Goal: Use online tool/utility: Utilize a website feature to perform a specific function

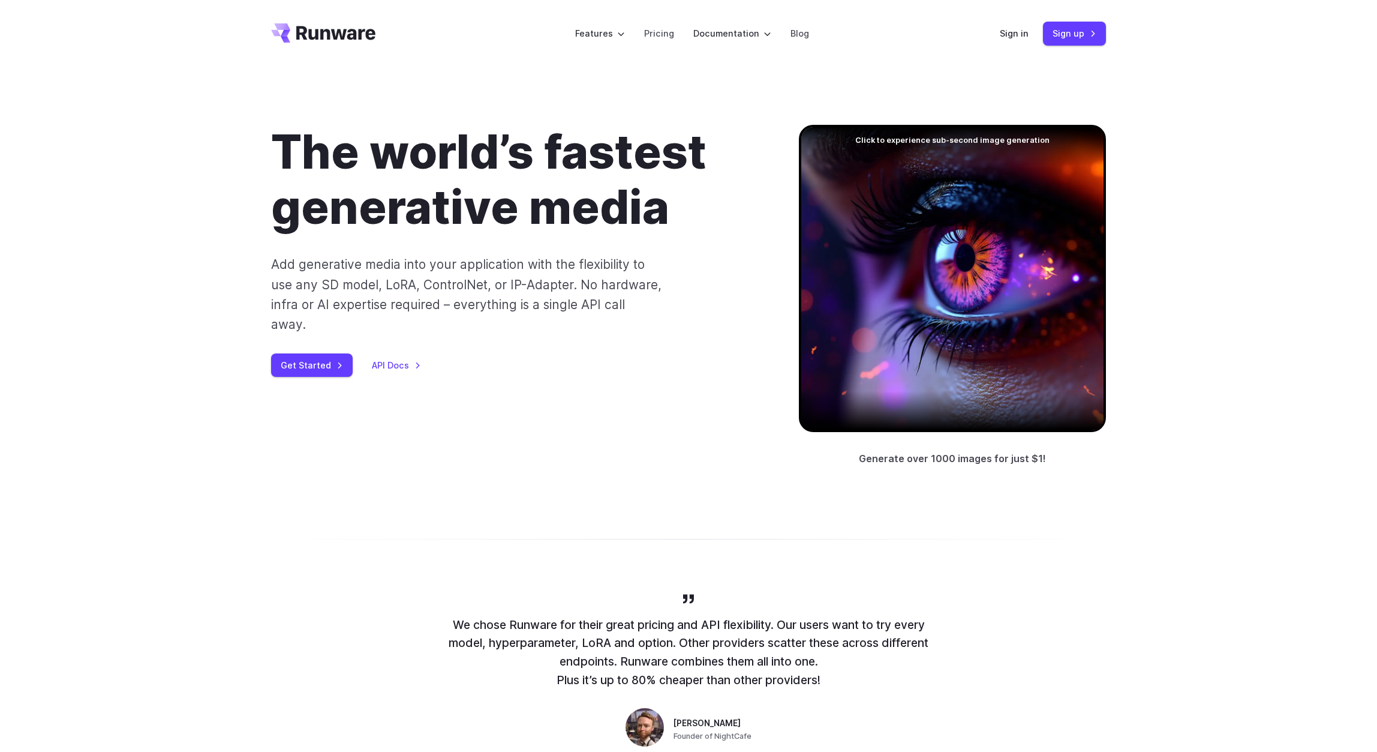
click at [996, 22] on header "Features Tasks Image generation Video generation Sonic Inference Engine™ Models…" at bounding box center [689, 33] width 864 height 67
click at [1009, 35] on link "Sign in" at bounding box center [1014, 33] width 29 height 14
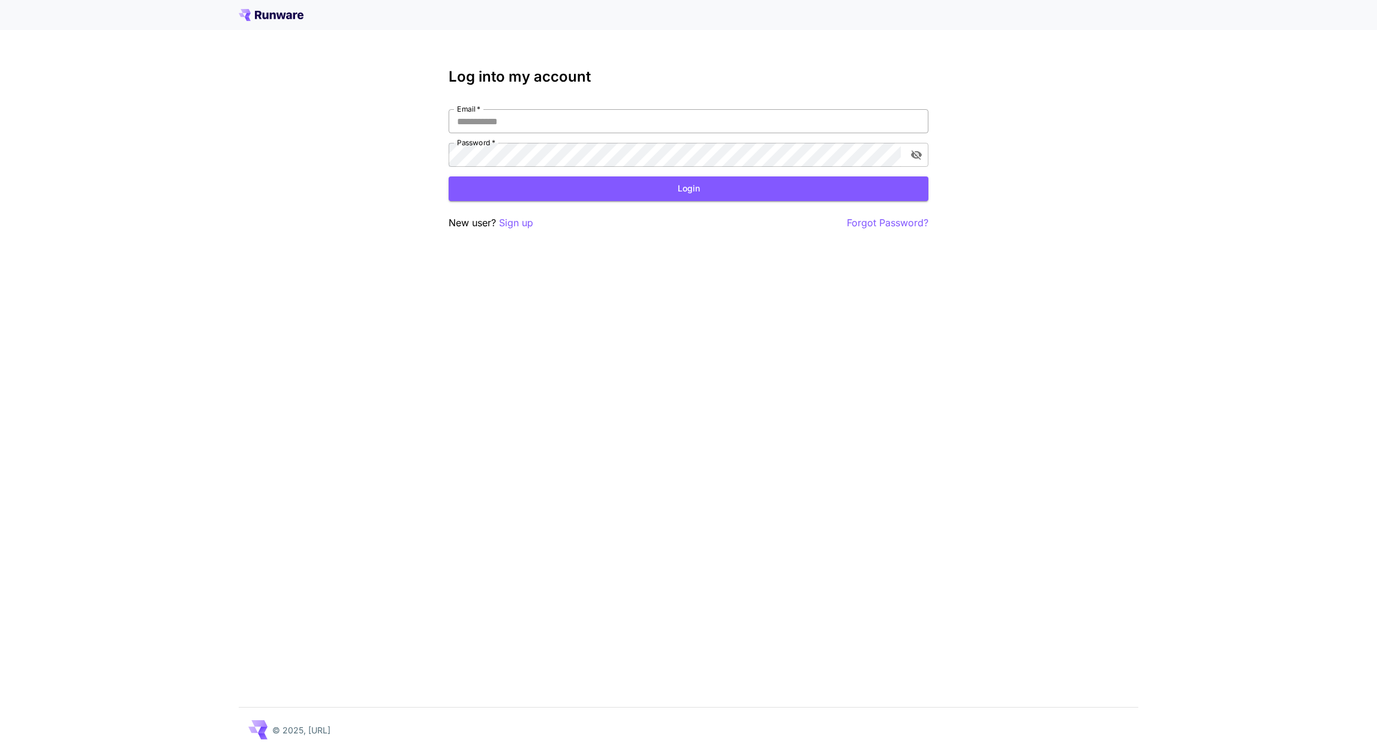
click at [608, 123] on input "Email   *" at bounding box center [689, 121] width 480 height 24
type input "*"
click at [0, 751] on com-1password-button at bounding box center [0, 752] width 0 height 0
type input "**********"
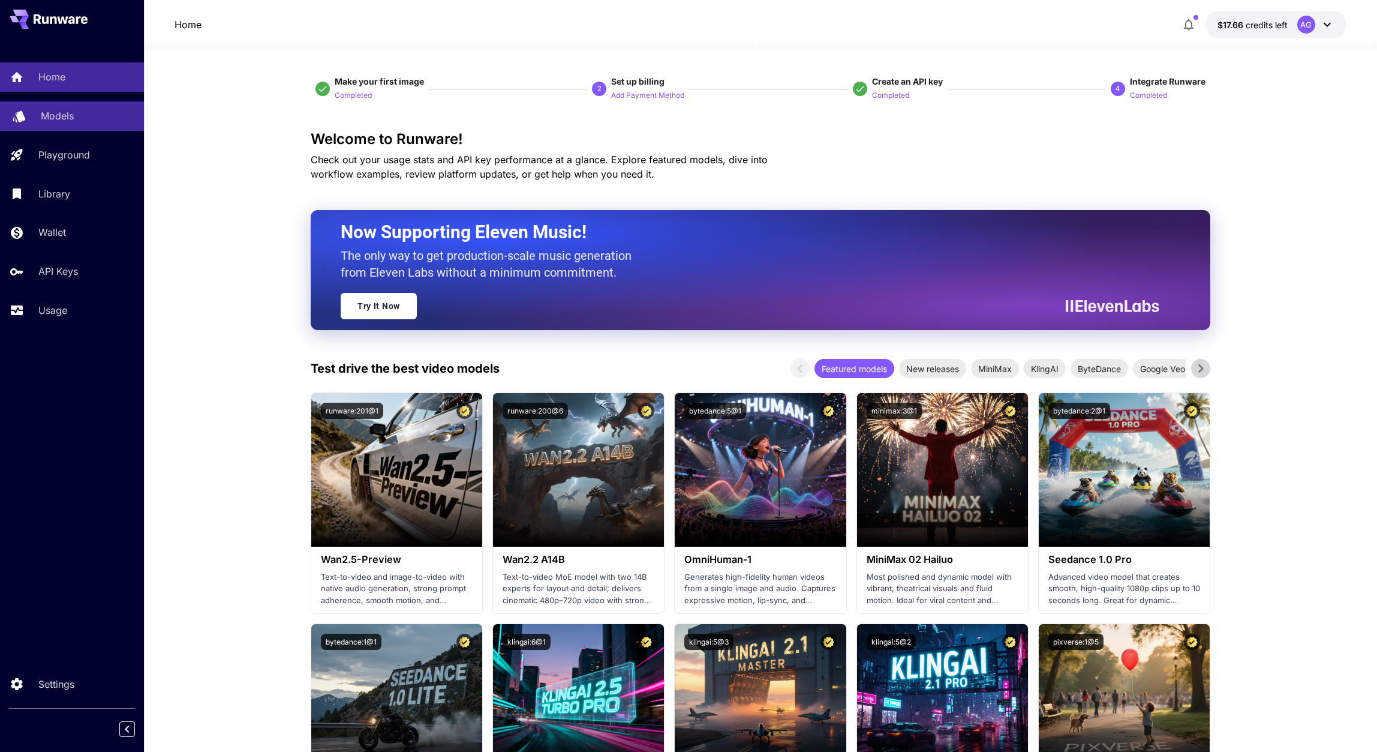
click at [53, 118] on p "Models" at bounding box center [57, 116] width 33 height 14
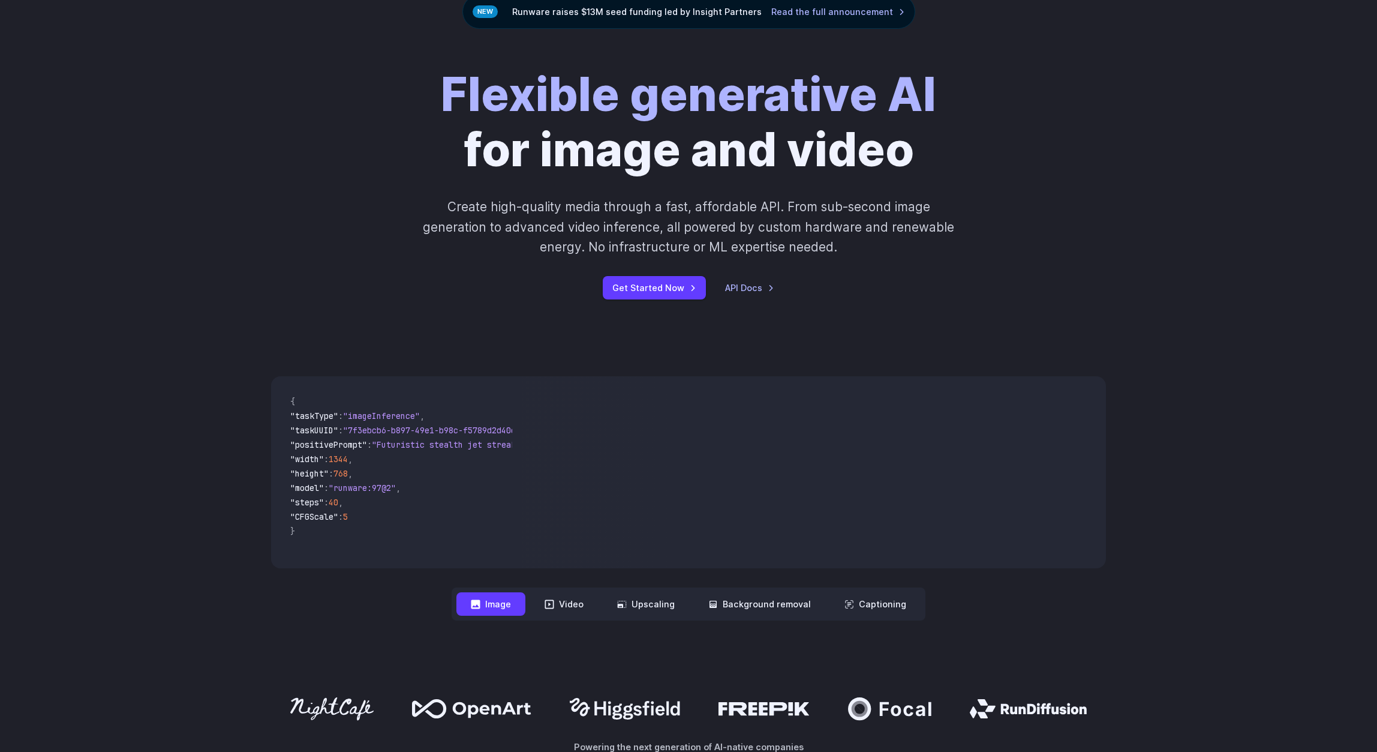
scroll to position [113, 0]
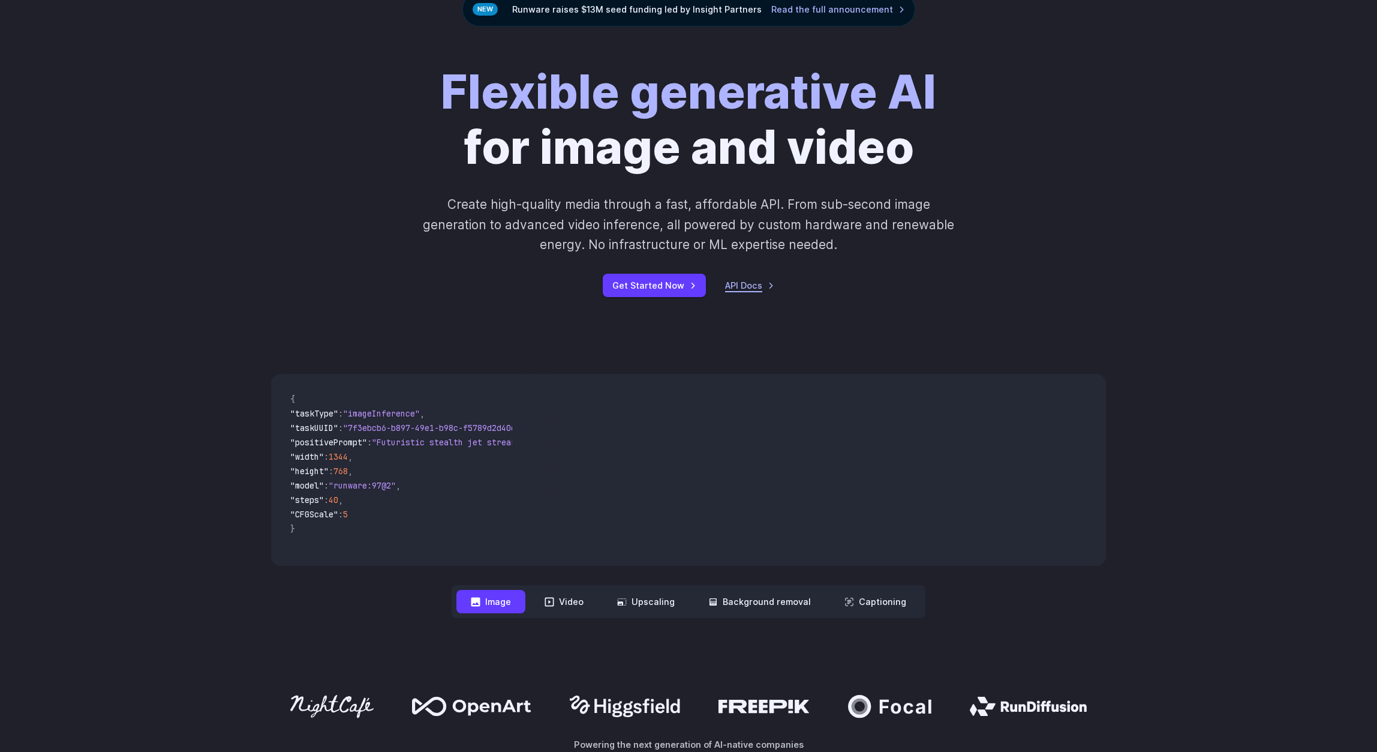
click at [732, 285] on link "API Docs" at bounding box center [749, 285] width 49 height 14
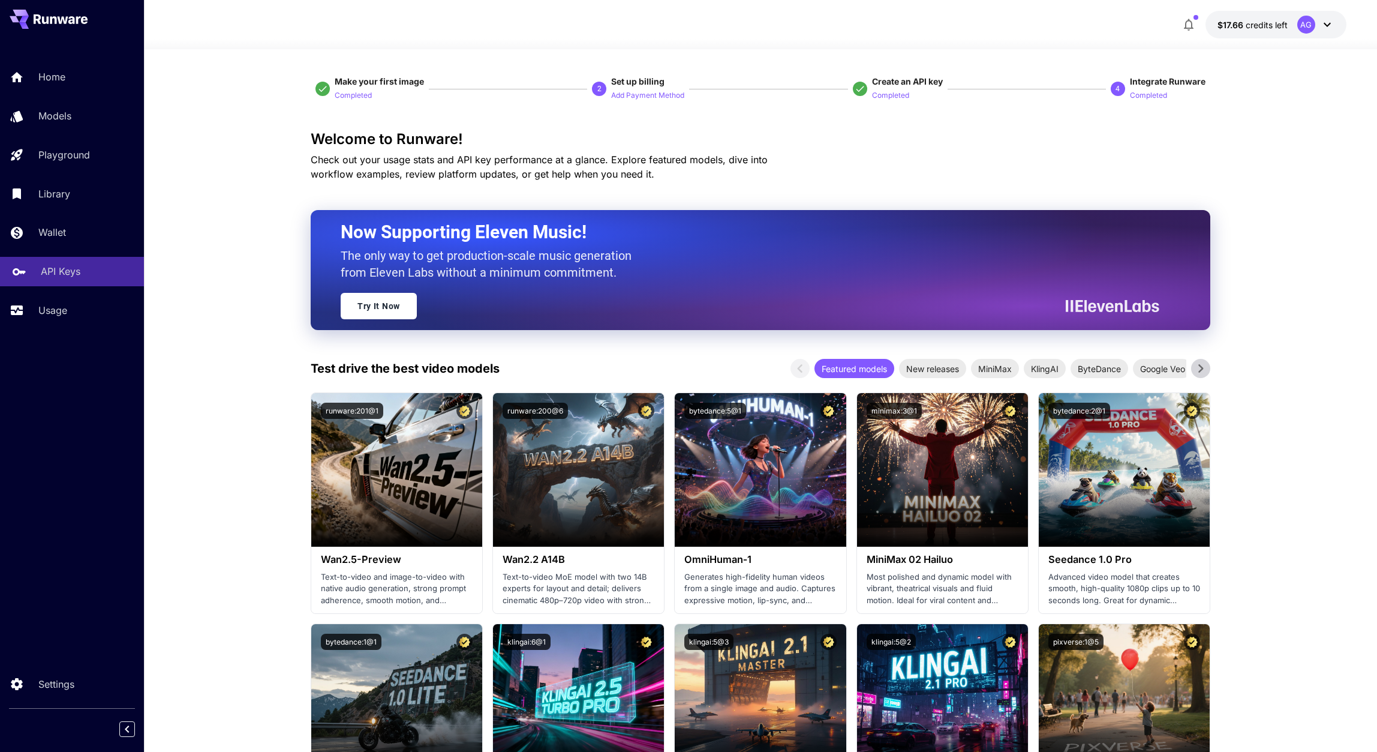
click at [53, 272] on p "API Keys" at bounding box center [61, 271] width 40 height 14
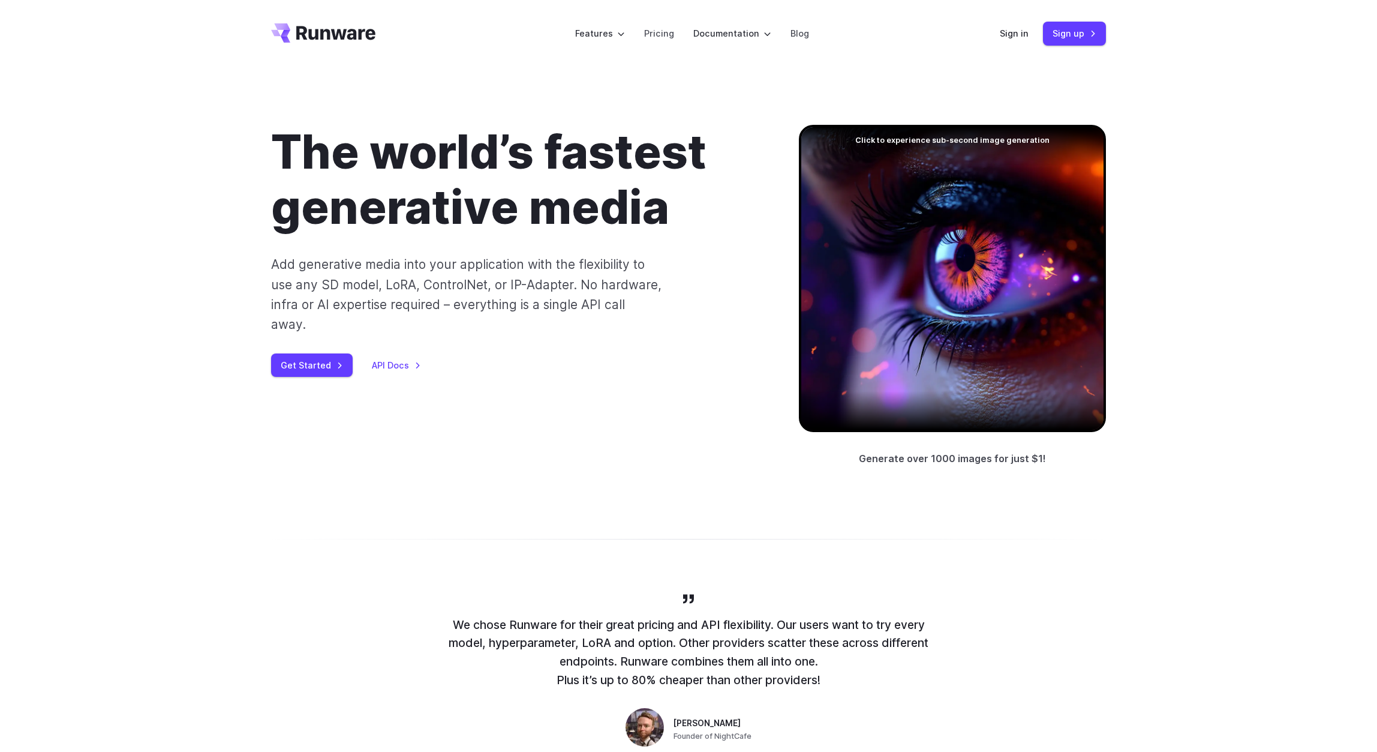
click at [1000, 29] on header "Features Tasks Image generation Video generation Sonic Inference Engine™ Models…" at bounding box center [689, 33] width 864 height 67
click at [1024, 36] on link "Sign in" at bounding box center [1014, 33] width 29 height 14
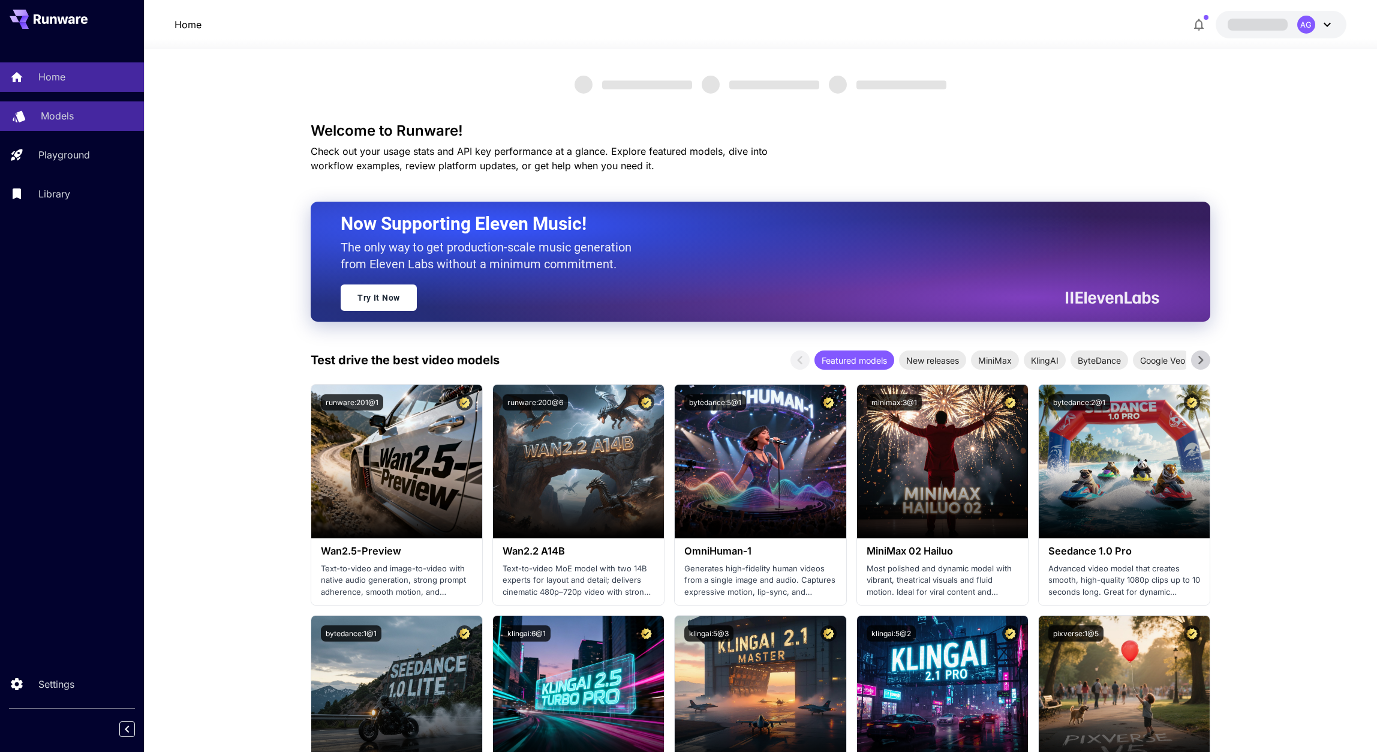
click at [61, 118] on p "Models" at bounding box center [57, 116] width 33 height 14
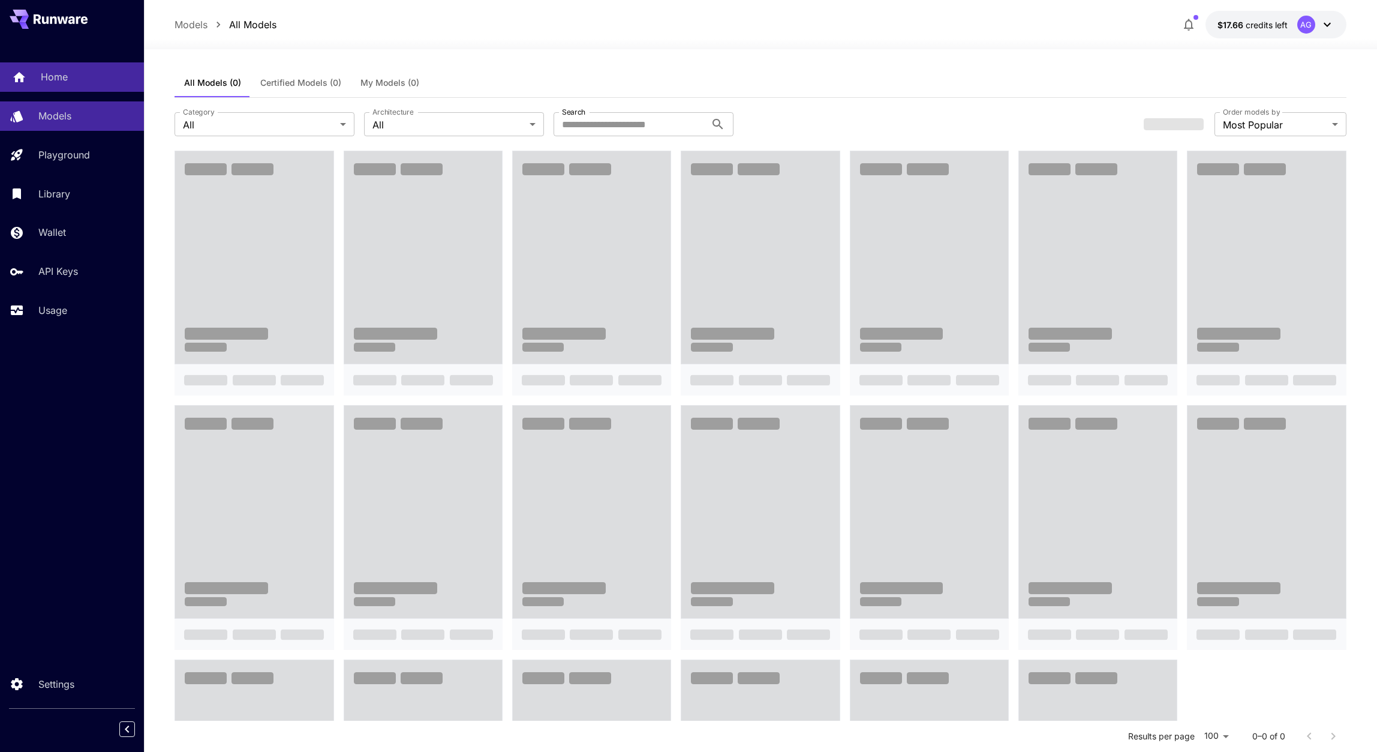
click at [66, 84] on p "Home" at bounding box center [54, 77] width 27 height 14
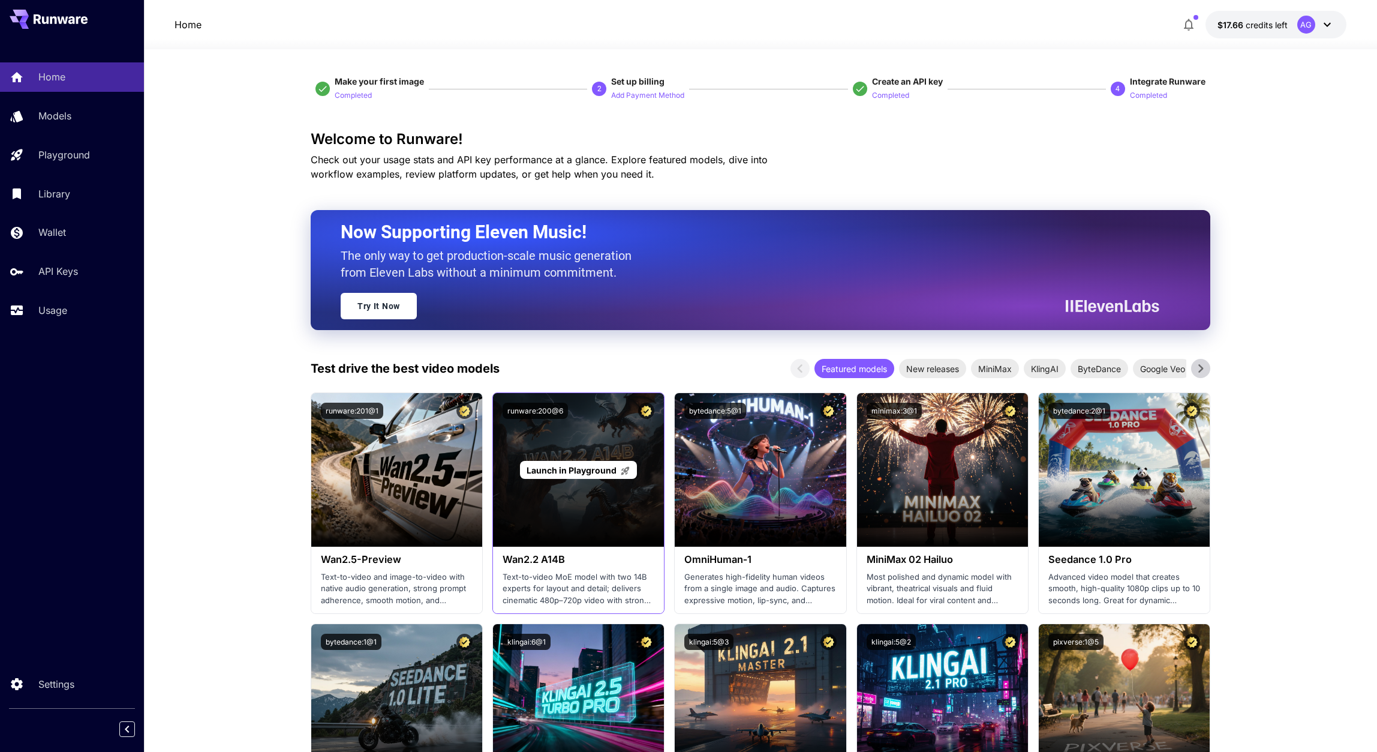
click at [579, 461] on div "Launch in Playground" at bounding box center [578, 470] width 117 height 19
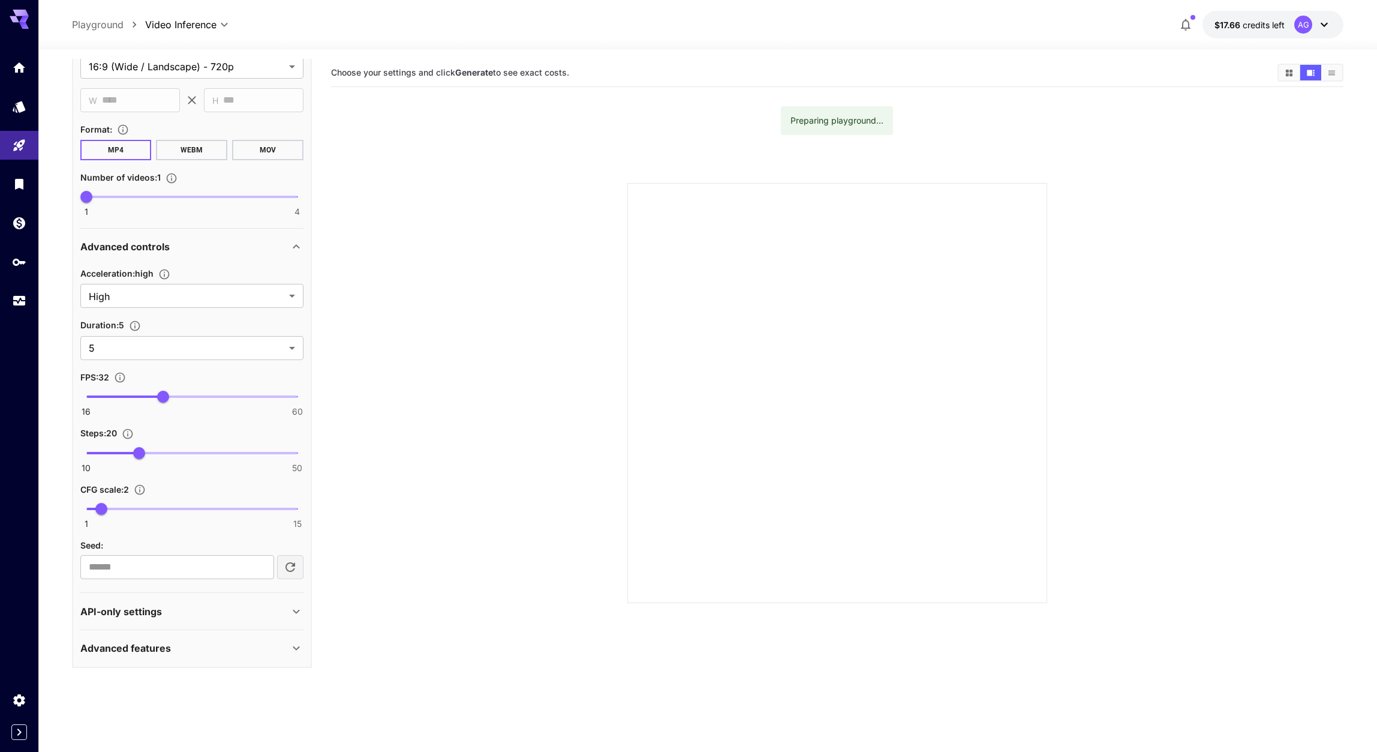
scroll to position [95, 0]
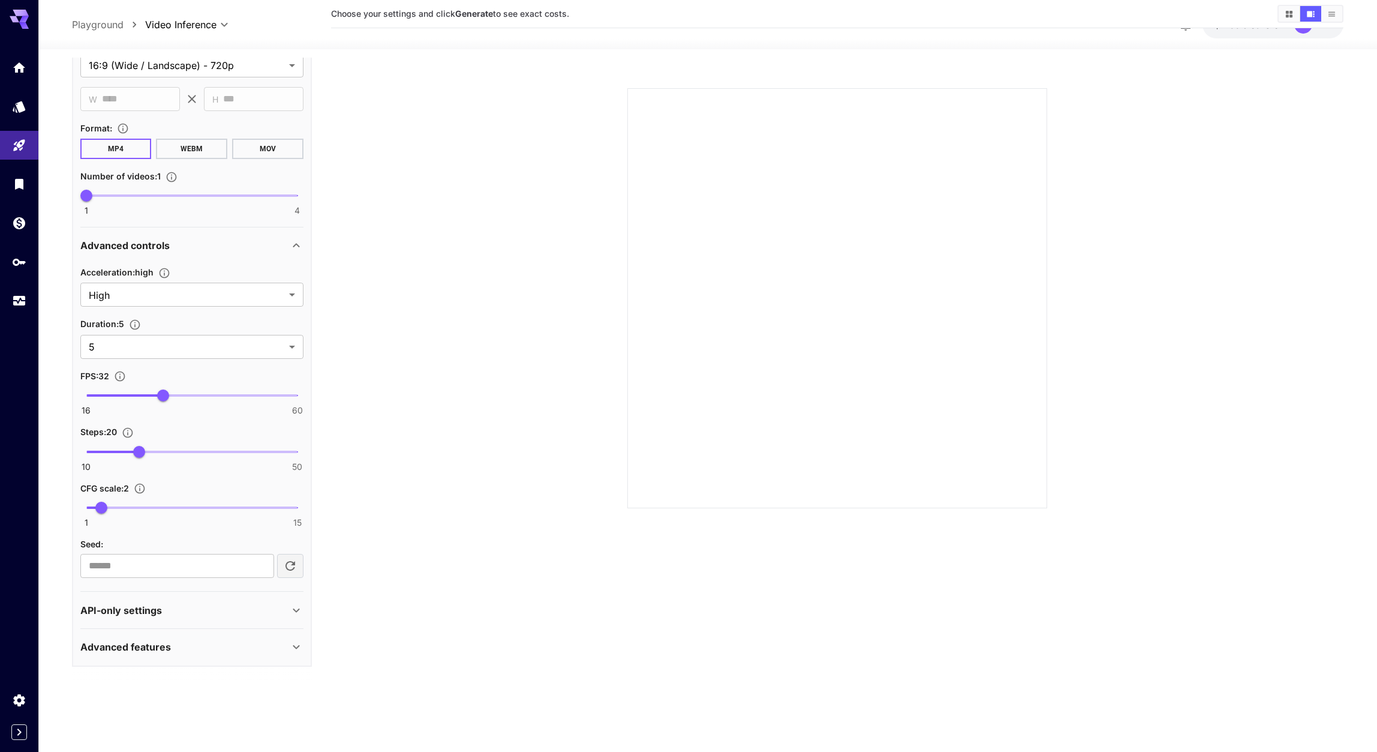
click at [229, 612] on div "API-only settings" at bounding box center [184, 610] width 209 height 14
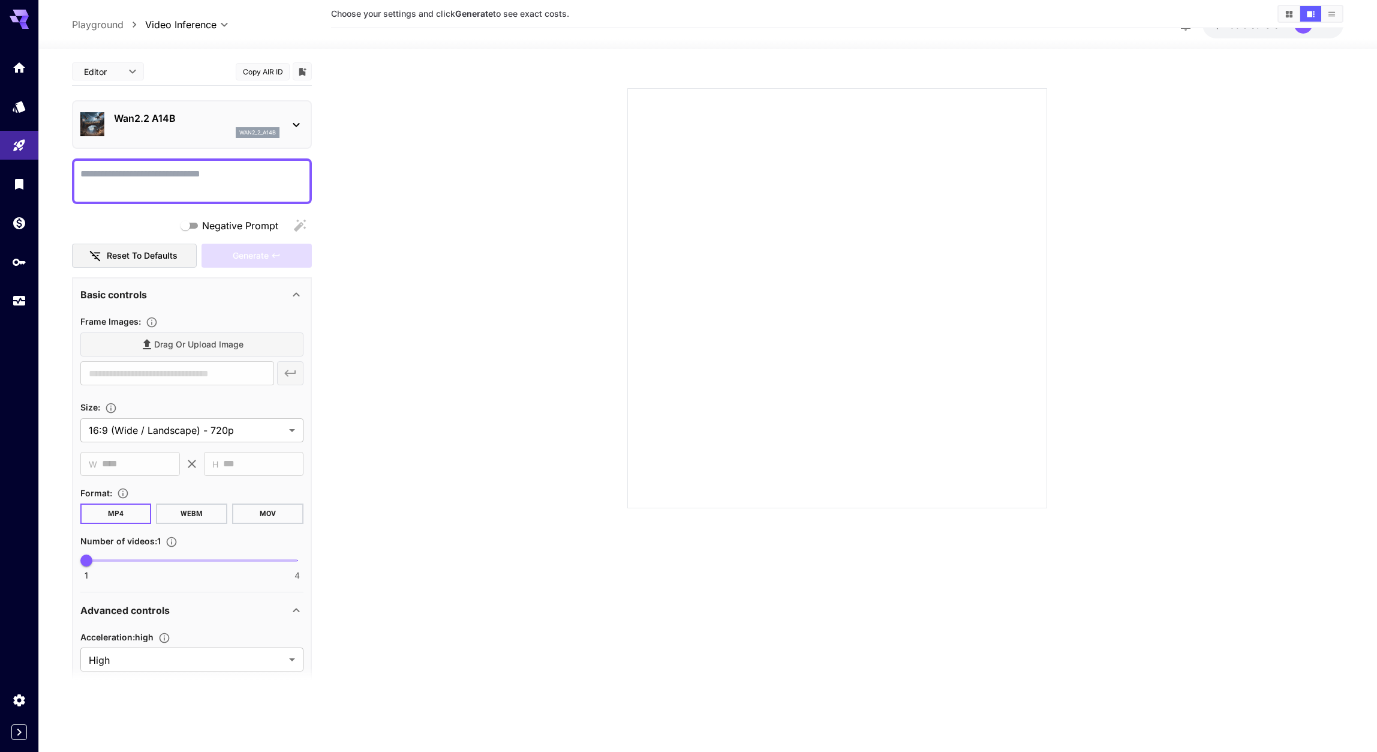
scroll to position [0, 0]
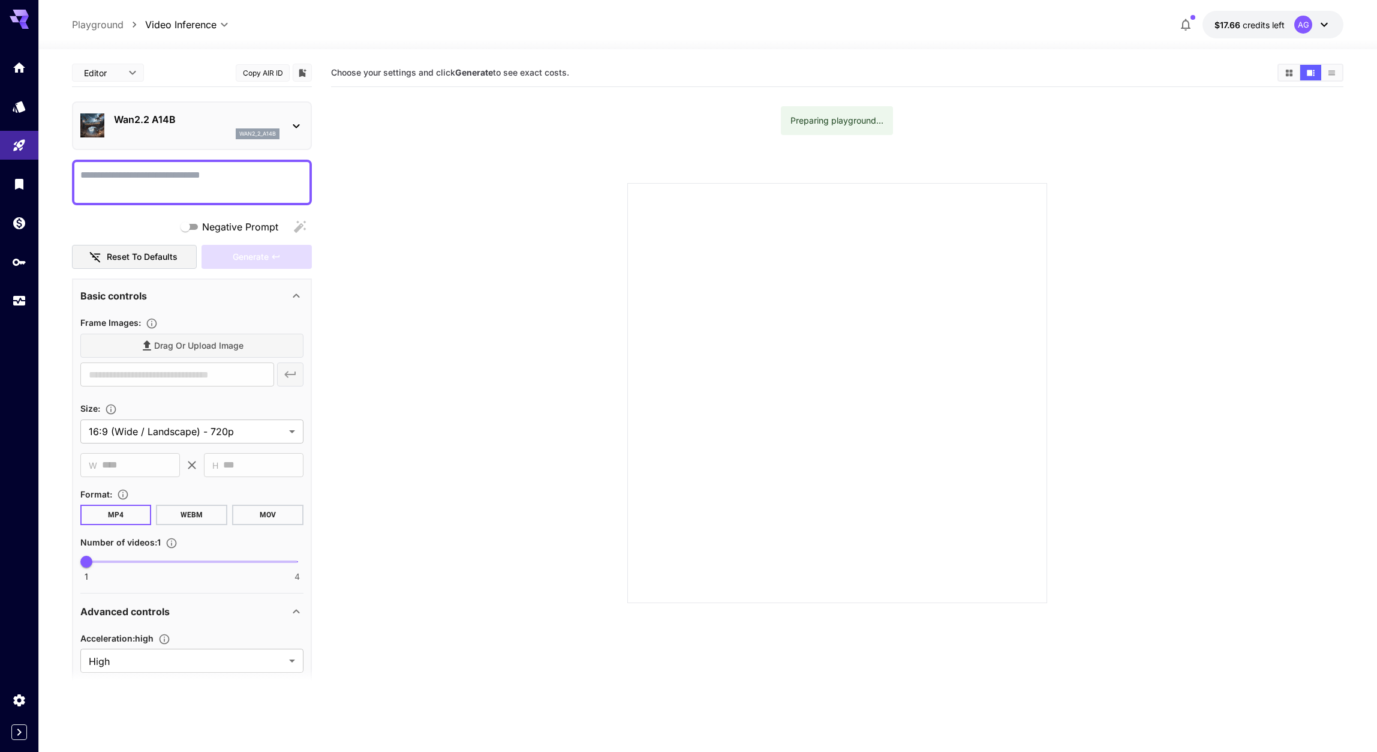
click at [543, 166] on section at bounding box center [837, 378] width 826 height 449
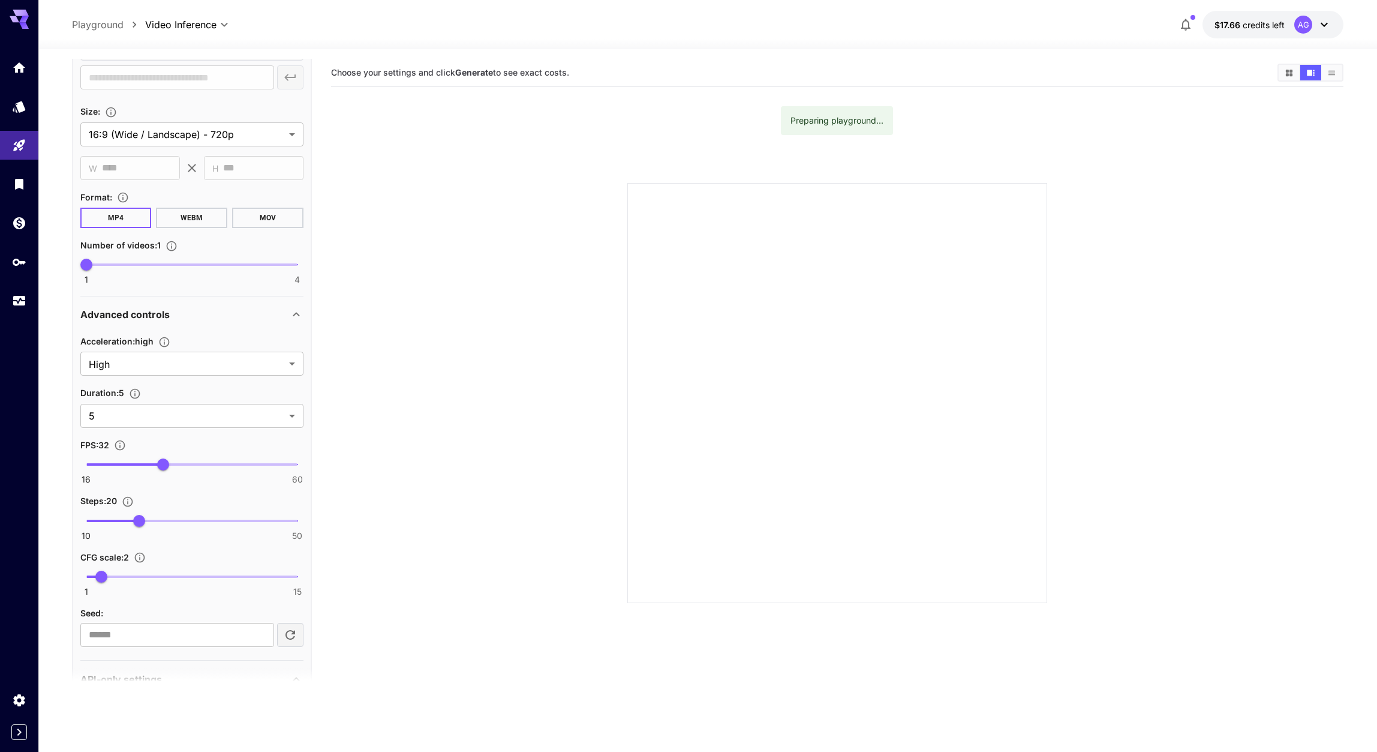
scroll to position [530, 0]
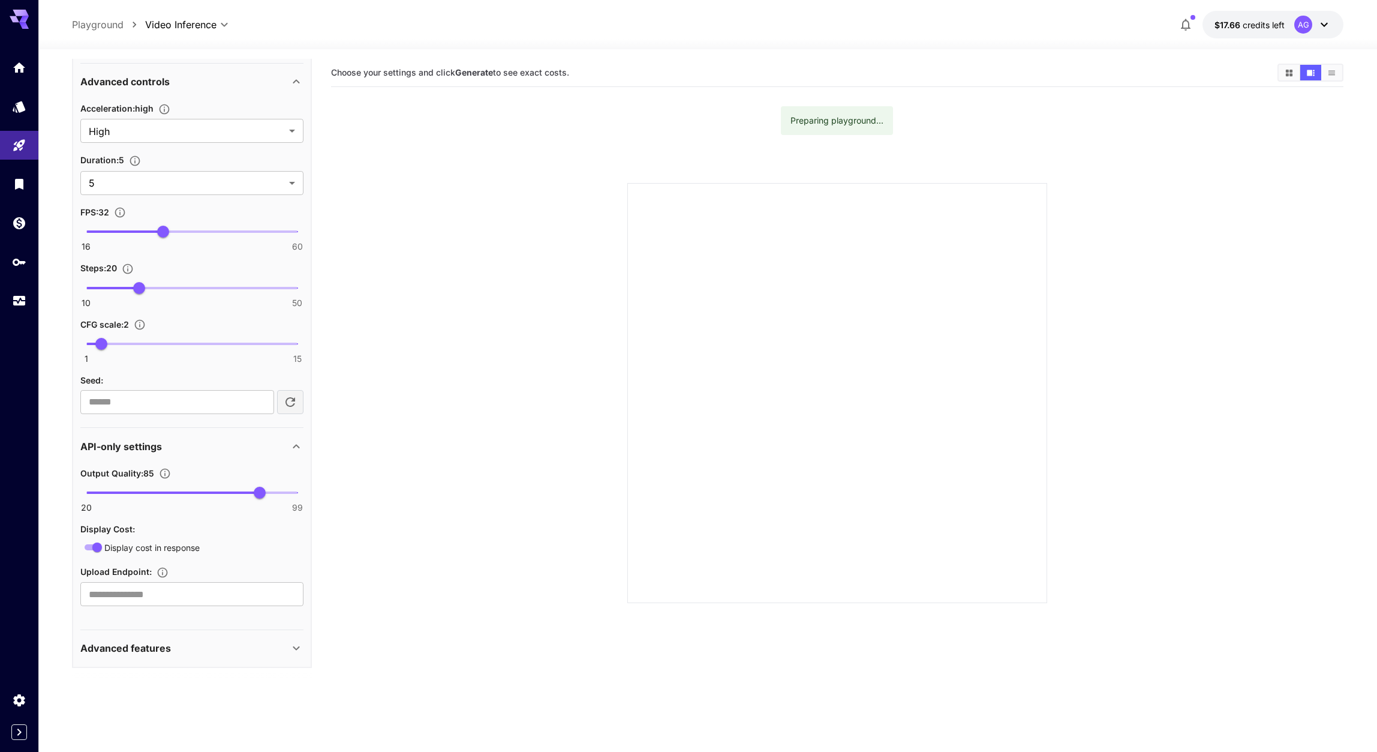
click at [229, 650] on div "Advanced features" at bounding box center [184, 648] width 209 height 14
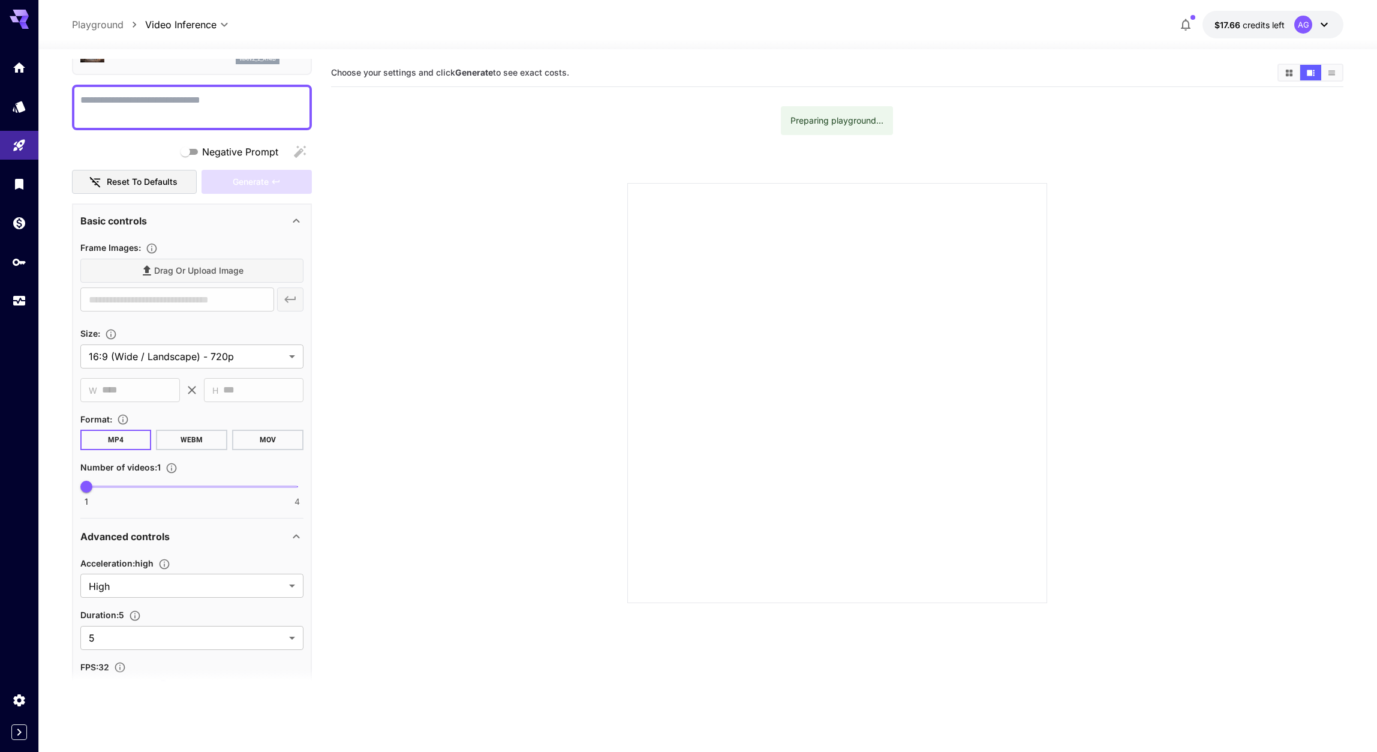
scroll to position [73, 0]
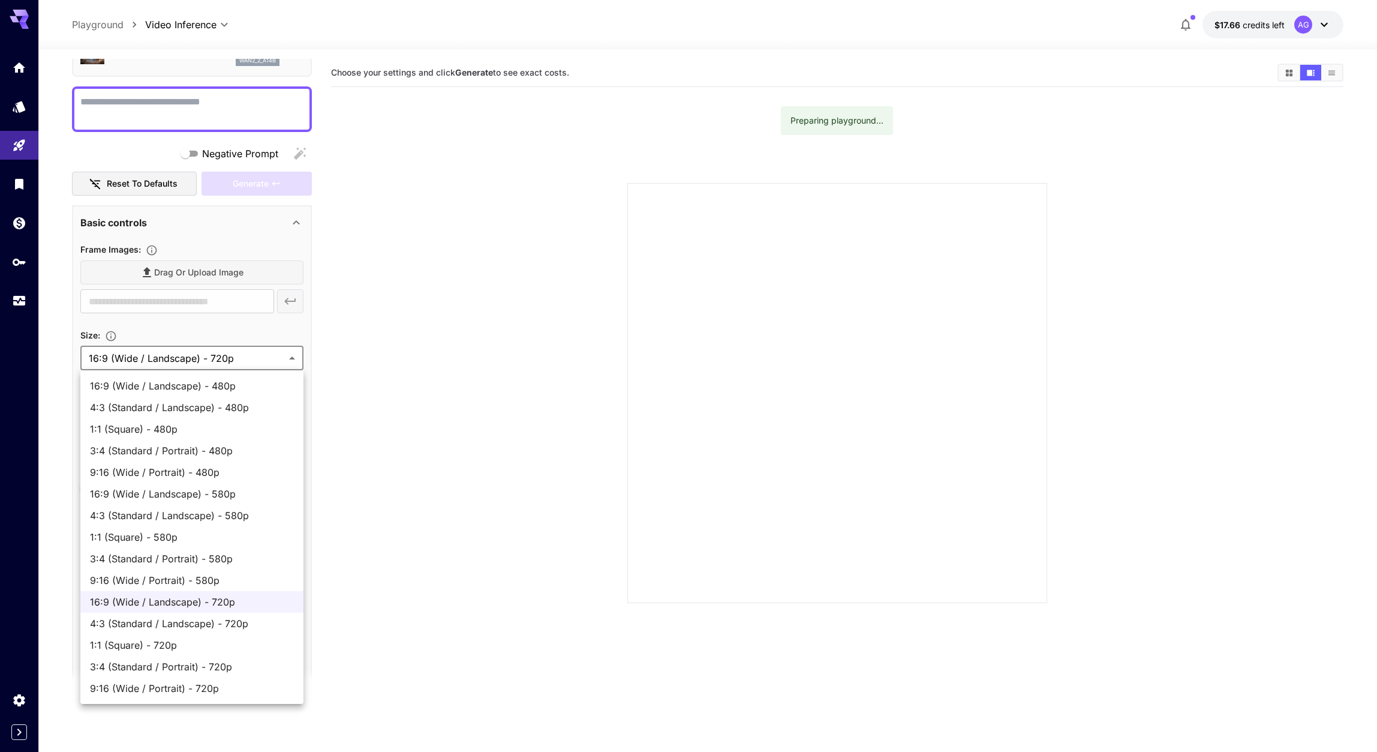
click at [242, 356] on body "**********" at bounding box center [688, 423] width 1377 height 846
drag, startPoint x: 371, startPoint y: 348, endPoint x: 367, endPoint y: 381, distance: 33.2
click at [371, 348] on div at bounding box center [688, 376] width 1377 height 752
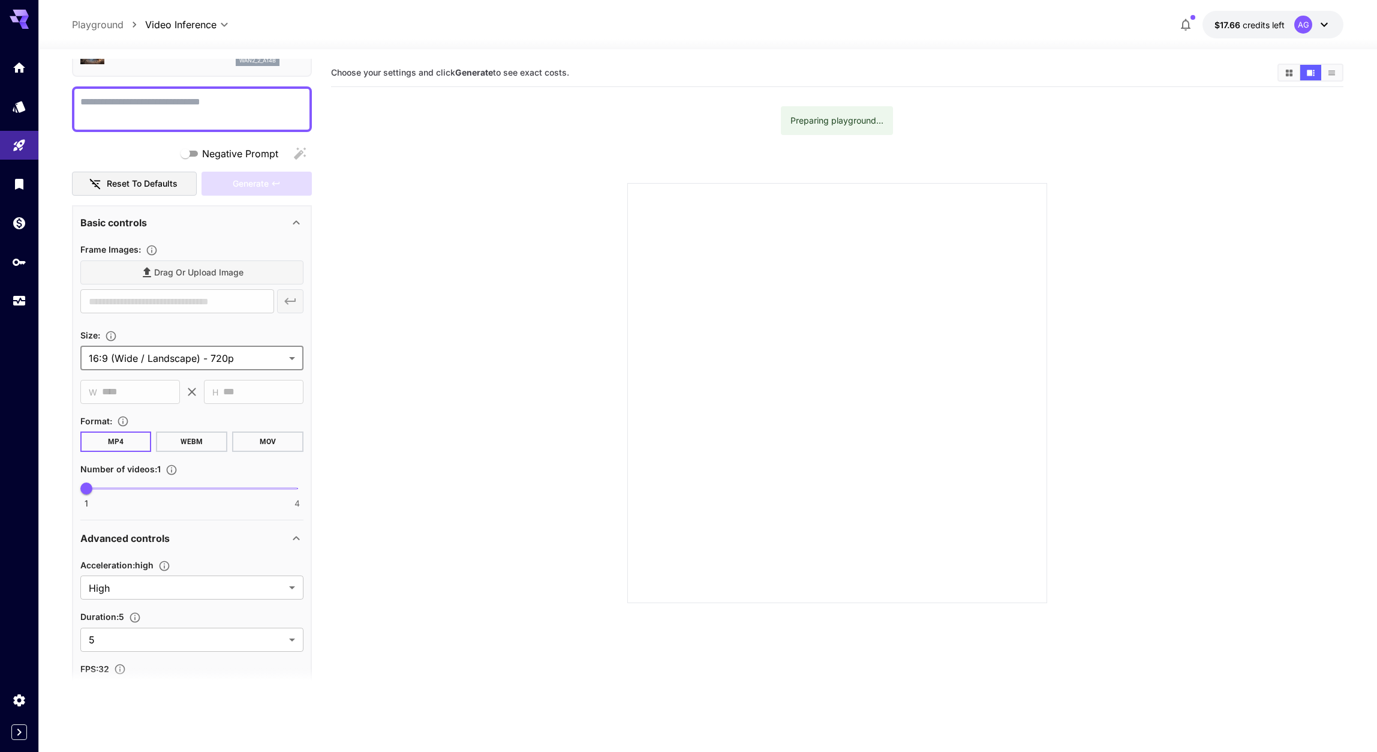
scroll to position [0, 0]
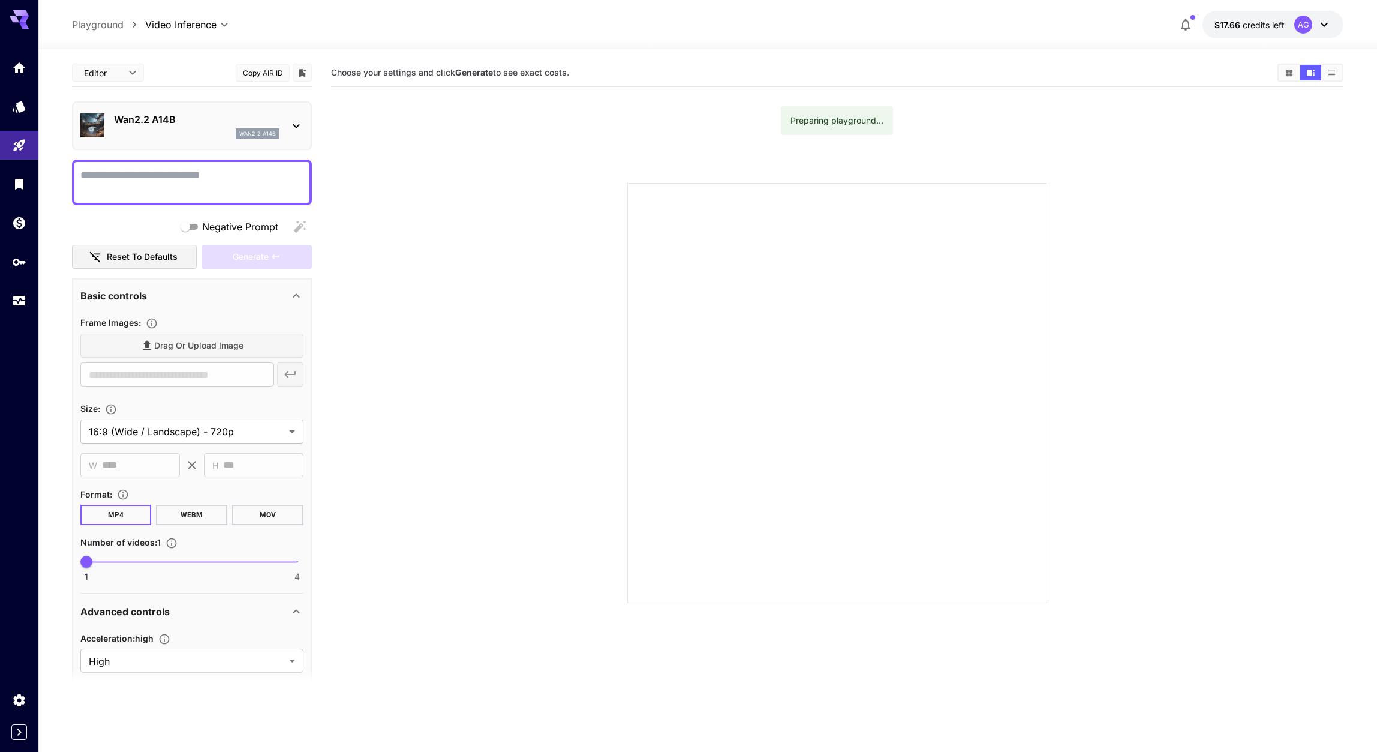
click at [444, 264] on section at bounding box center [837, 378] width 826 height 449
click at [164, 347] on div "Drag or upload image" at bounding box center [191, 345] width 223 height 25
click at [152, 323] on icon "Upload frame images." at bounding box center [152, 323] width 12 height 12
drag, startPoint x: 211, startPoint y: 317, endPoint x: 251, endPoint y: 353, distance: 54.3
click at [211, 317] on div "Frame Images :" at bounding box center [191, 322] width 223 height 14
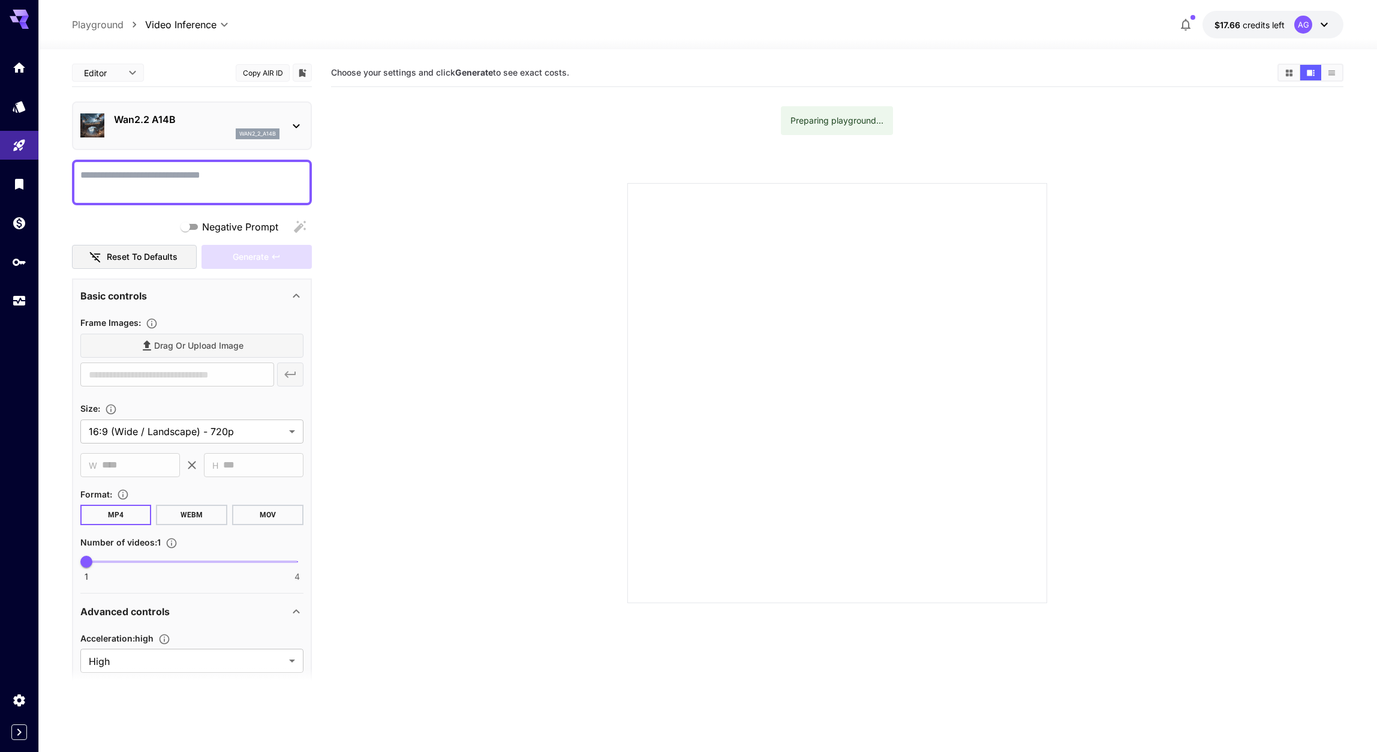
click at [188, 344] on div "Drag or upload image" at bounding box center [191, 345] width 223 height 25
click at [184, 315] on div "Frame Images :" at bounding box center [191, 322] width 223 height 14
click at [223, 161] on div at bounding box center [192, 183] width 240 height 46
click at [225, 177] on textarea "Negative Prompt" at bounding box center [191, 182] width 223 height 29
type textarea "****"
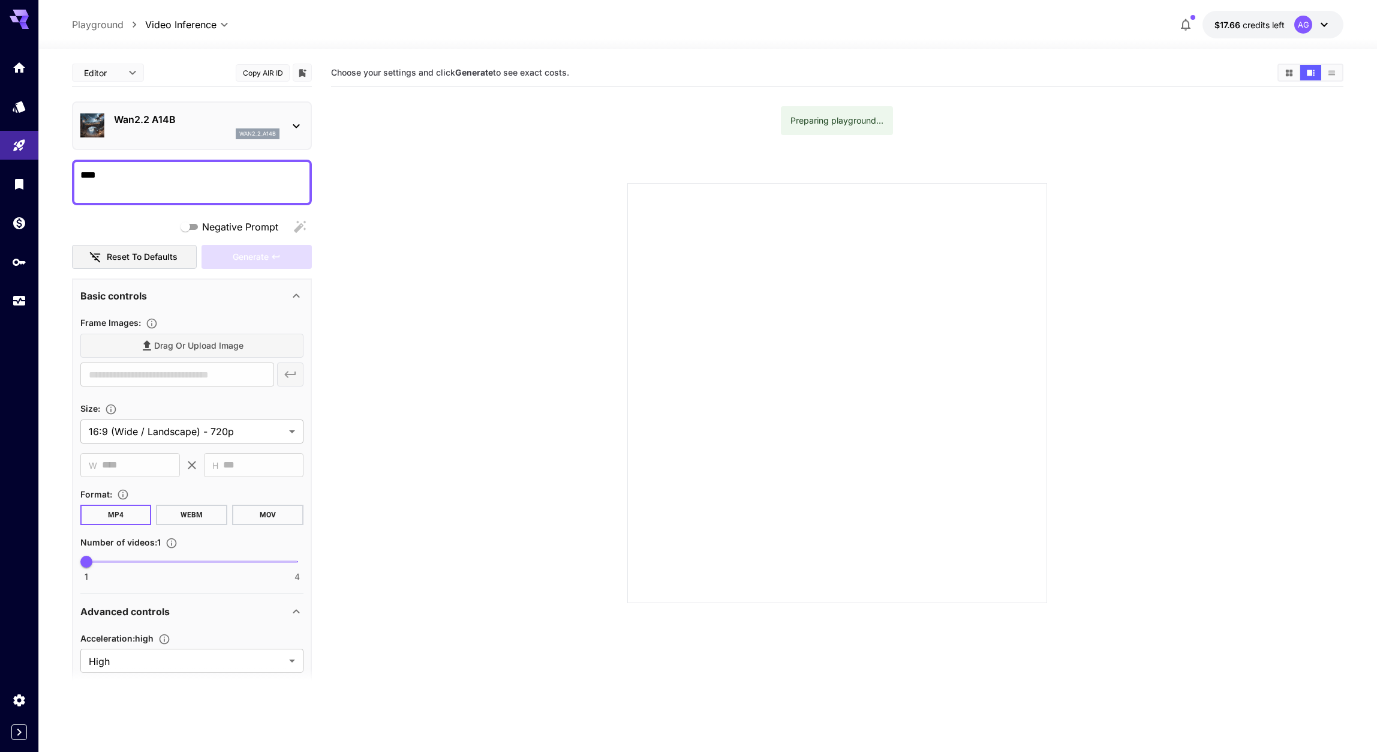
click at [192, 350] on div "Drag or upload image" at bounding box center [191, 345] width 223 height 25
click at [193, 348] on div "Drag or upload image" at bounding box center [191, 345] width 223 height 25
click at [202, 350] on div "Drag or upload image" at bounding box center [191, 345] width 223 height 25
click at [201, 350] on div "Drag or upload image" at bounding box center [191, 345] width 223 height 25
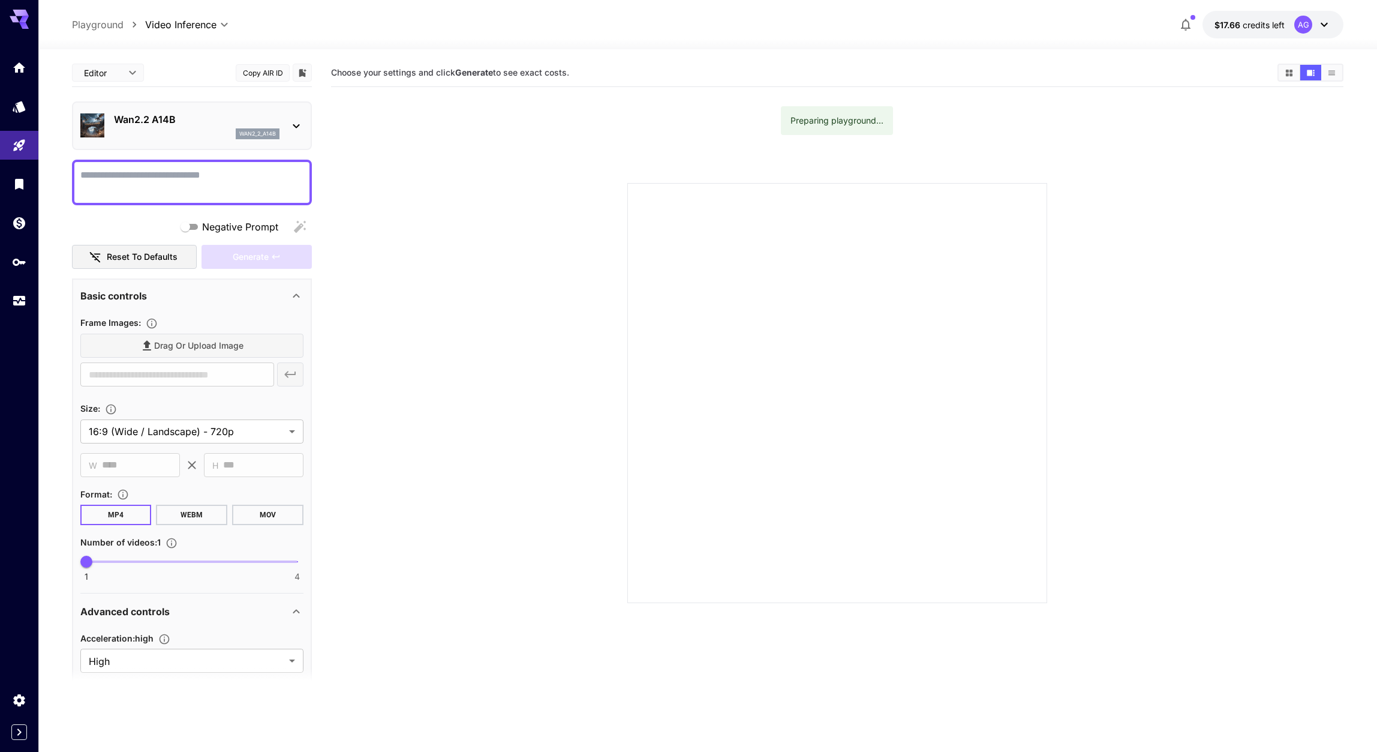
click at [257, 338] on div "Drag or upload image" at bounding box center [191, 345] width 223 height 25
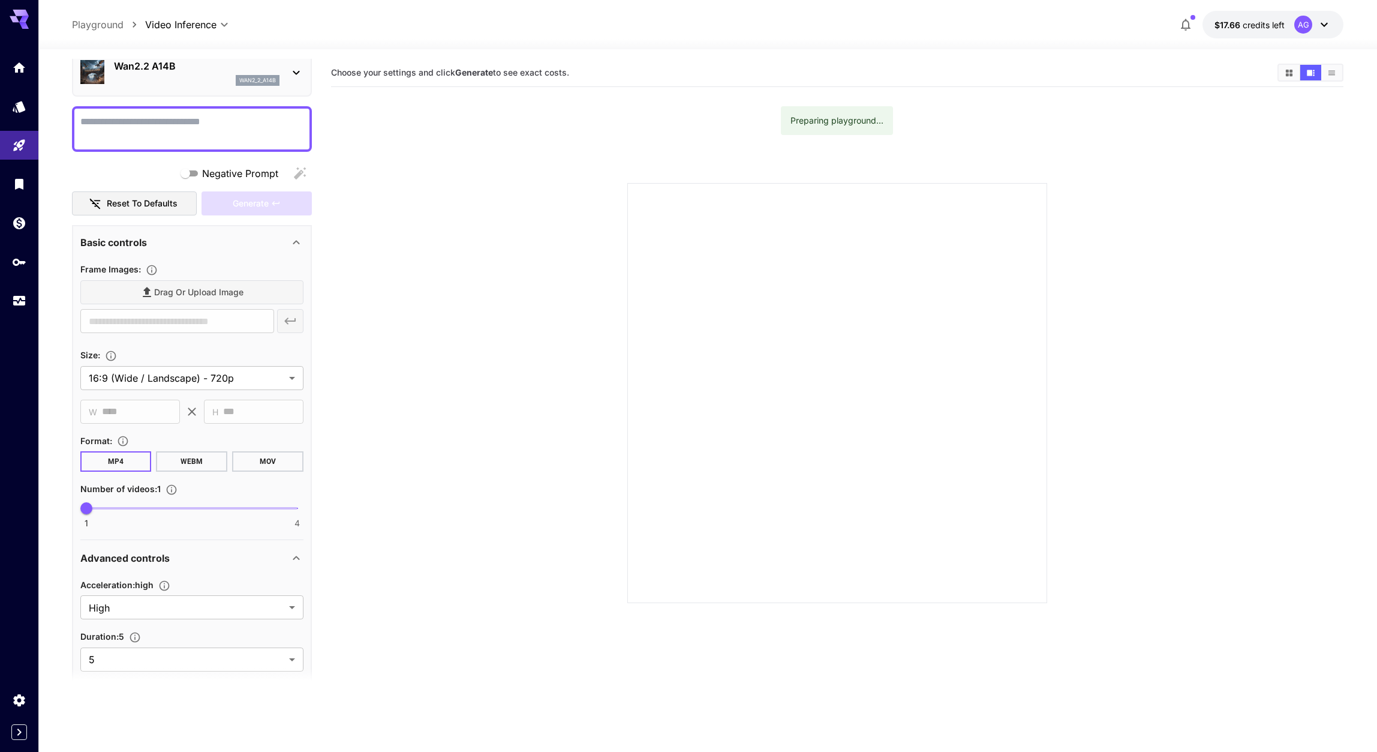
scroll to position [217, 0]
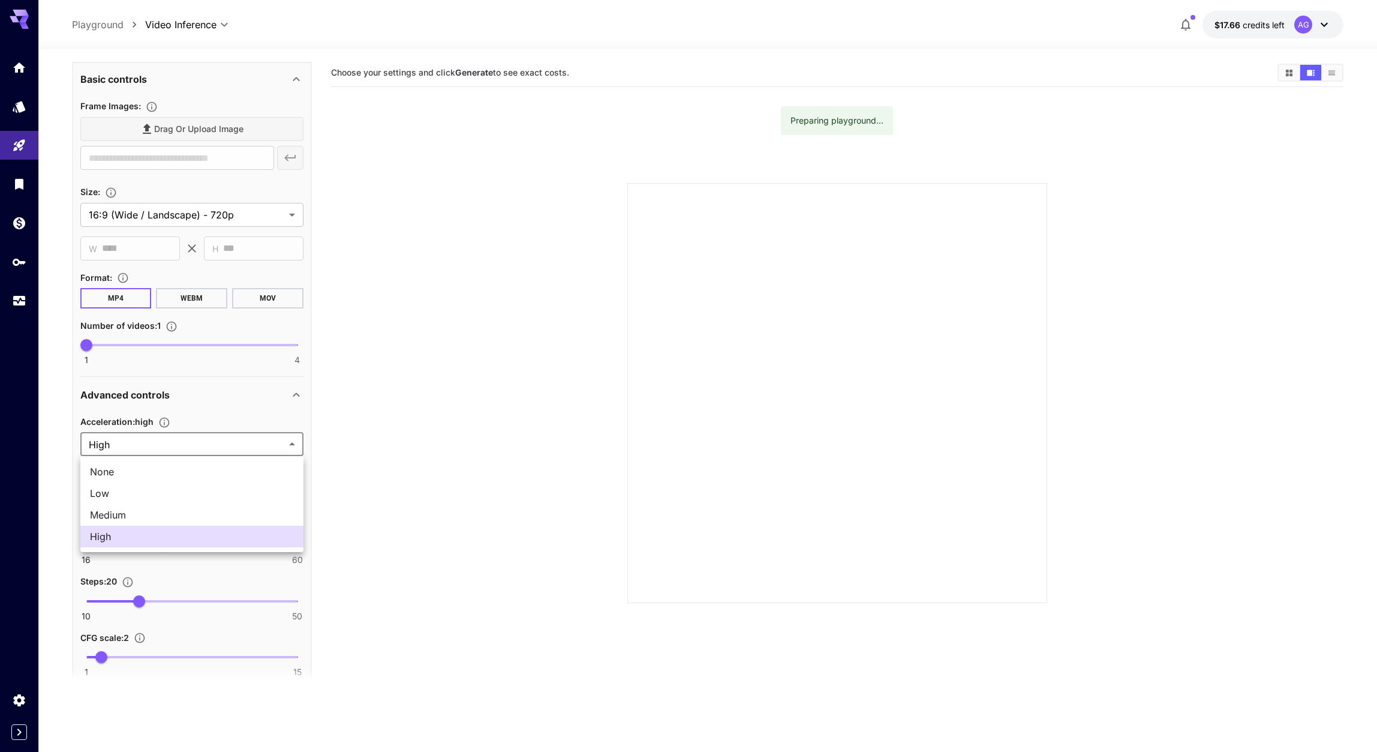
click at [246, 444] on body "**********" at bounding box center [688, 423] width 1377 height 846
click at [246, 444] on div at bounding box center [688, 376] width 1377 height 752
click at [368, 381] on section at bounding box center [837, 378] width 1012 height 449
click at [285, 492] on body "**********" at bounding box center [688, 423] width 1377 height 846
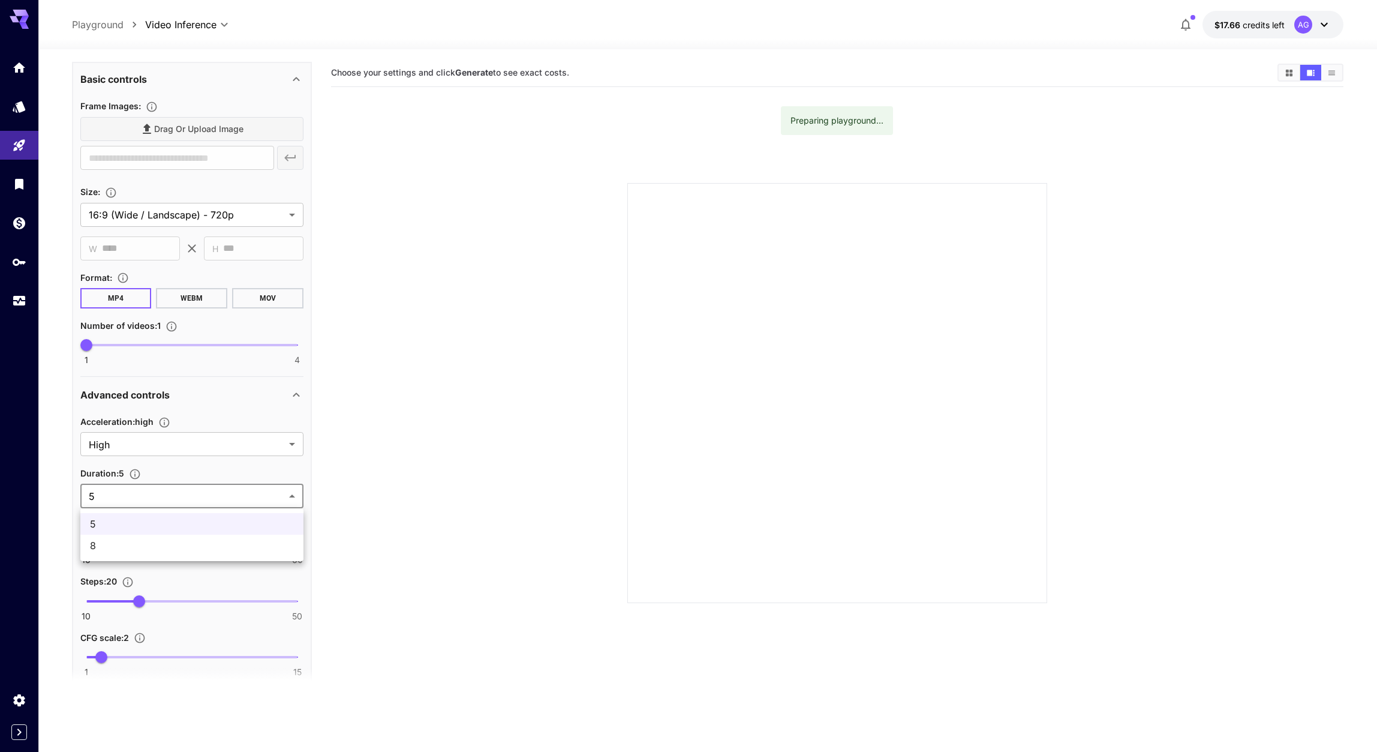
drag, startPoint x: 377, startPoint y: 450, endPoint x: 371, endPoint y: 451, distance: 6.7
click at [377, 450] on div at bounding box center [688, 376] width 1377 height 752
